Goal: Navigation & Orientation: Go to known website

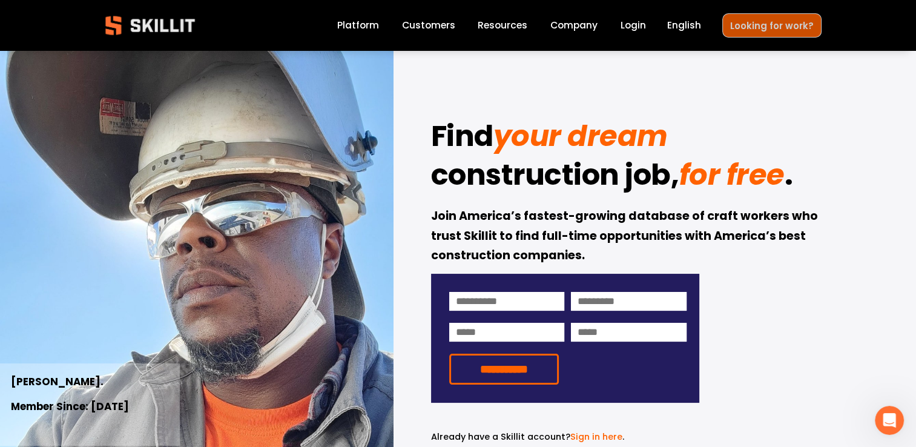
click at [813, 22] on link "Looking for work?" at bounding box center [771, 25] width 99 height 24
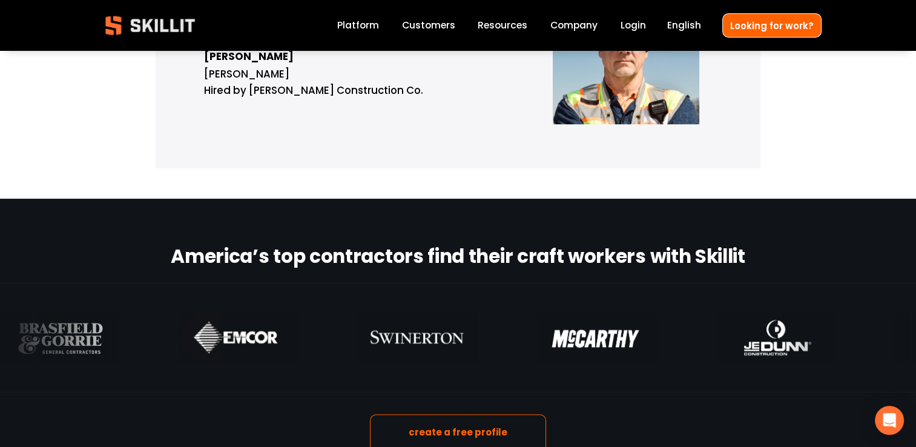
scroll to position [993, 0]
